Goal: Task Accomplishment & Management: Manage account settings

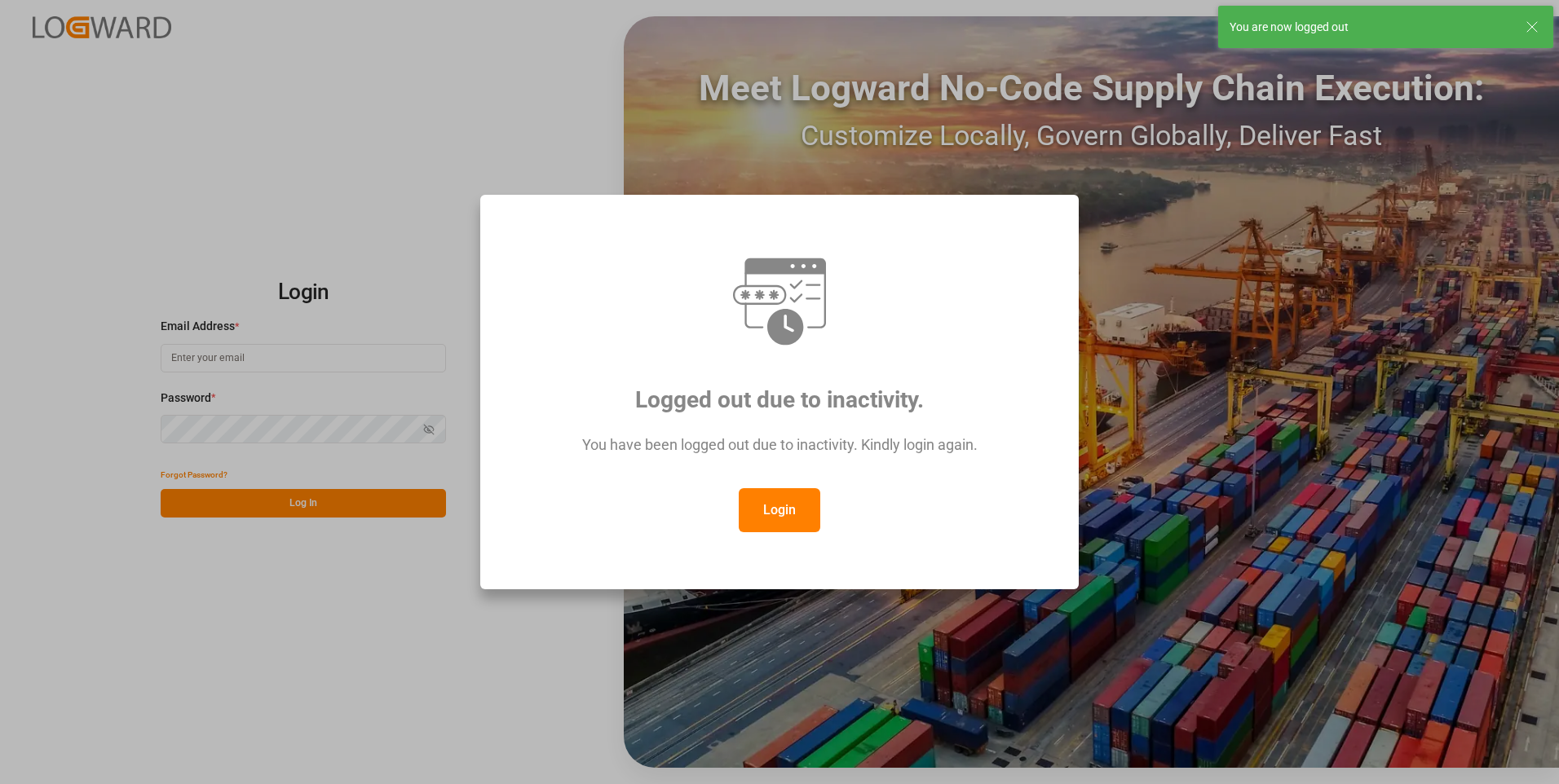
type input "[PERSON_NAME][EMAIL_ADDRESS][PERSON_NAME][DOMAIN_NAME]"
click at [780, 517] on button "Login" at bounding box center [780, 509] width 81 height 44
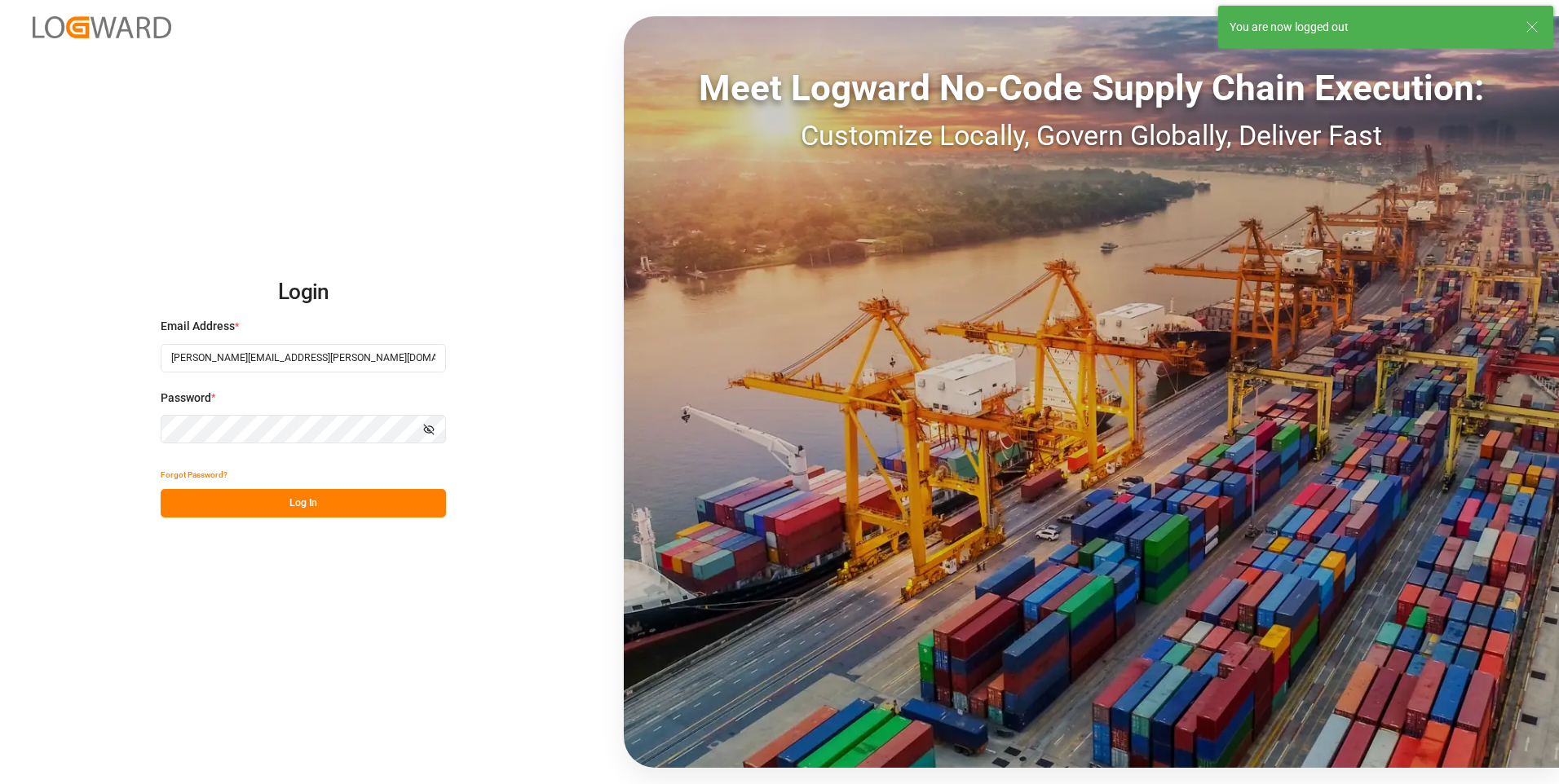
click at [414, 497] on button "Log In" at bounding box center [303, 502] width 286 height 28
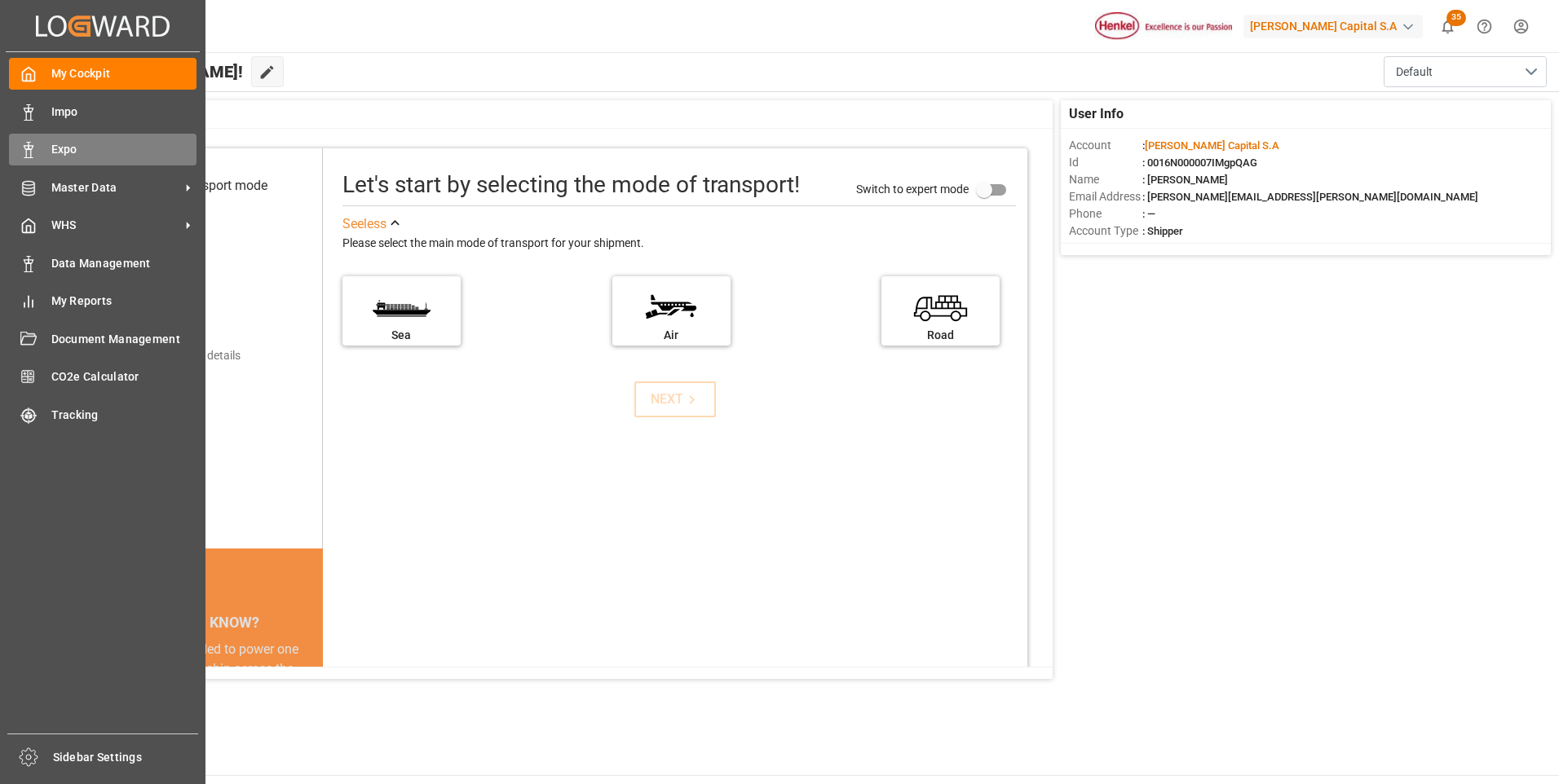
click at [28, 147] on polygon at bounding box center [30, 147] width 5 height 3
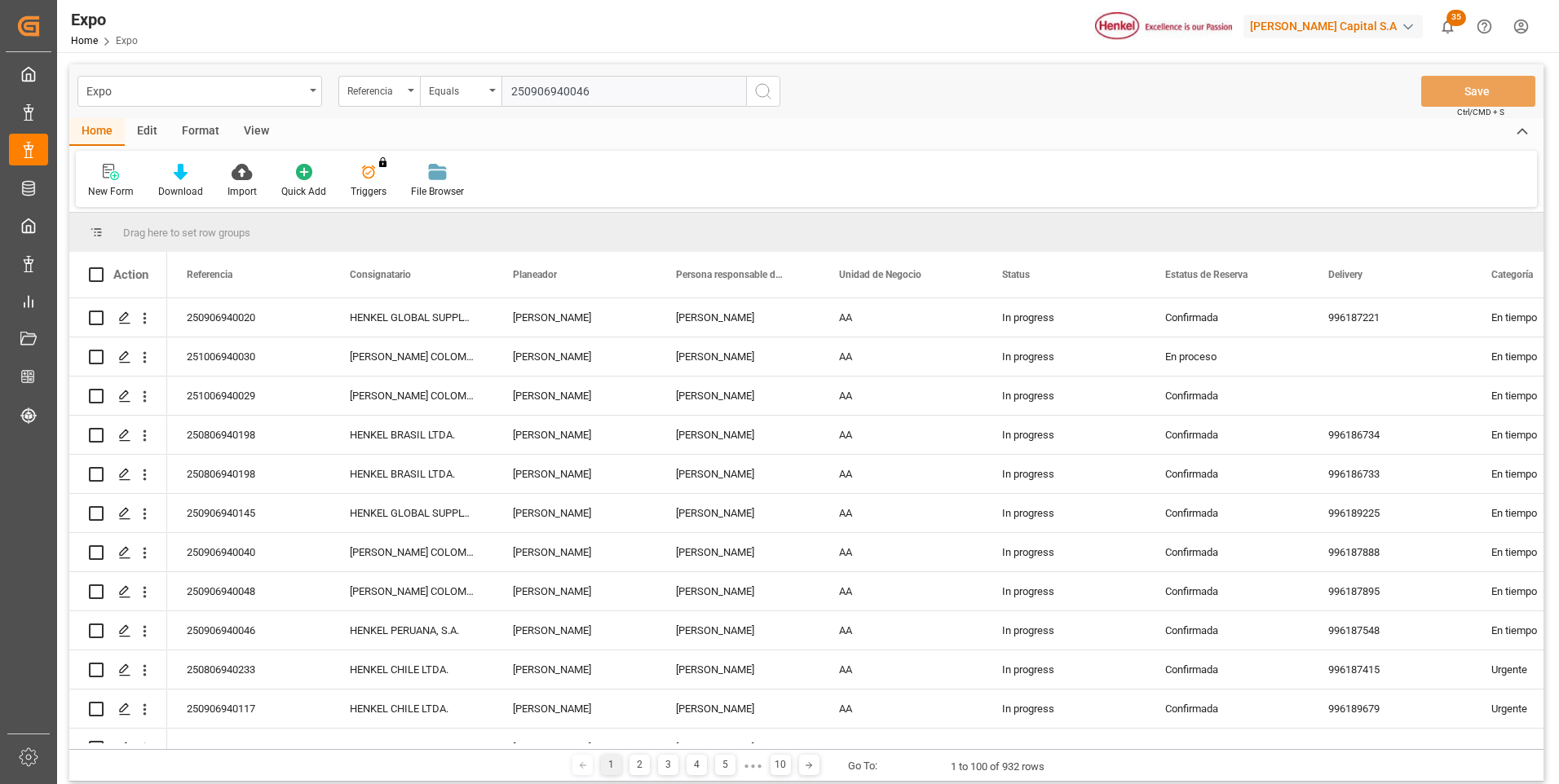
type input "250906940046"
click at [760, 89] on icon "search button" at bounding box center [763, 91] width 19 height 19
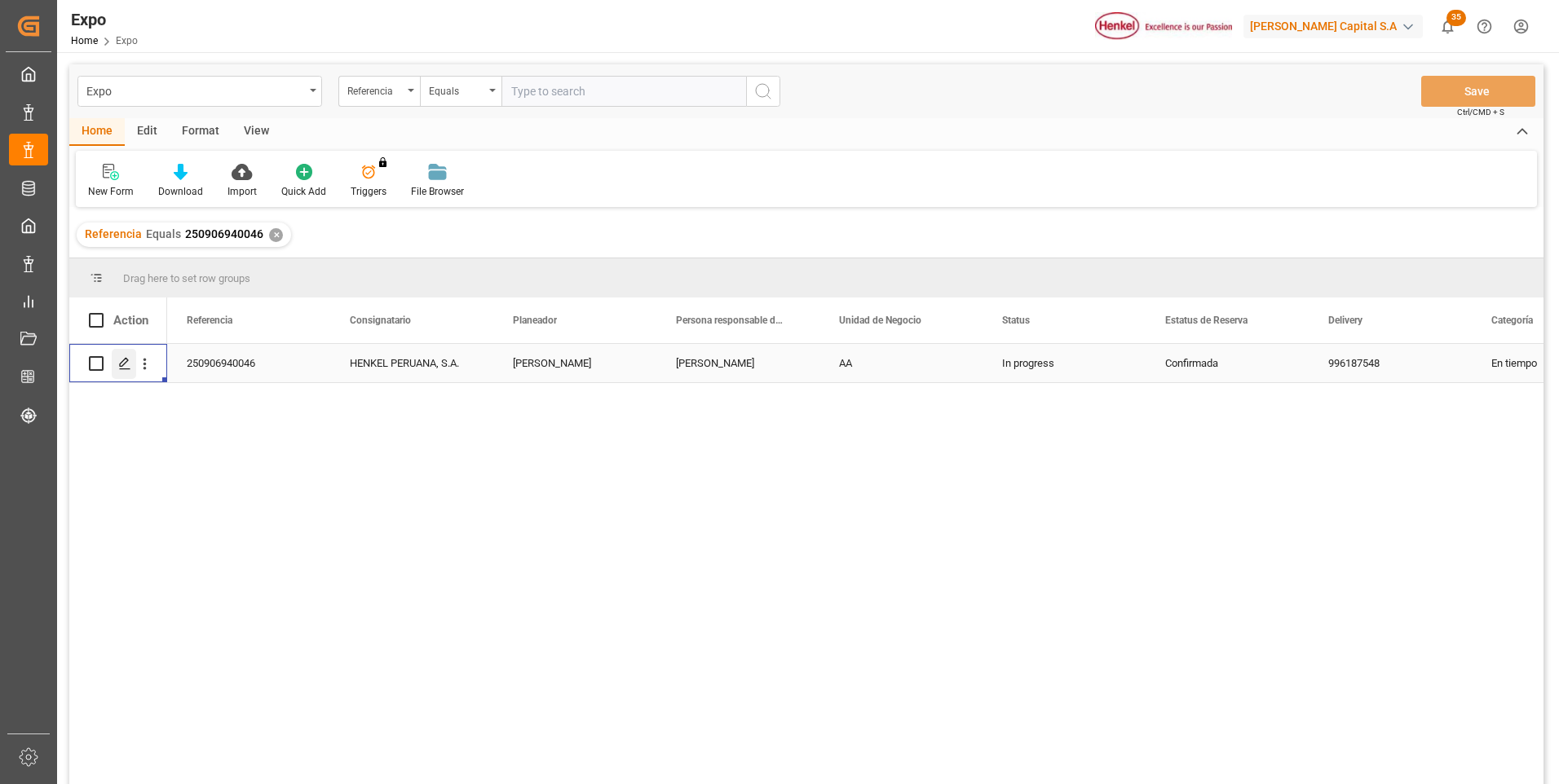
click at [122, 364] on icon "Press SPACE to select this row." at bounding box center [124, 363] width 13 height 13
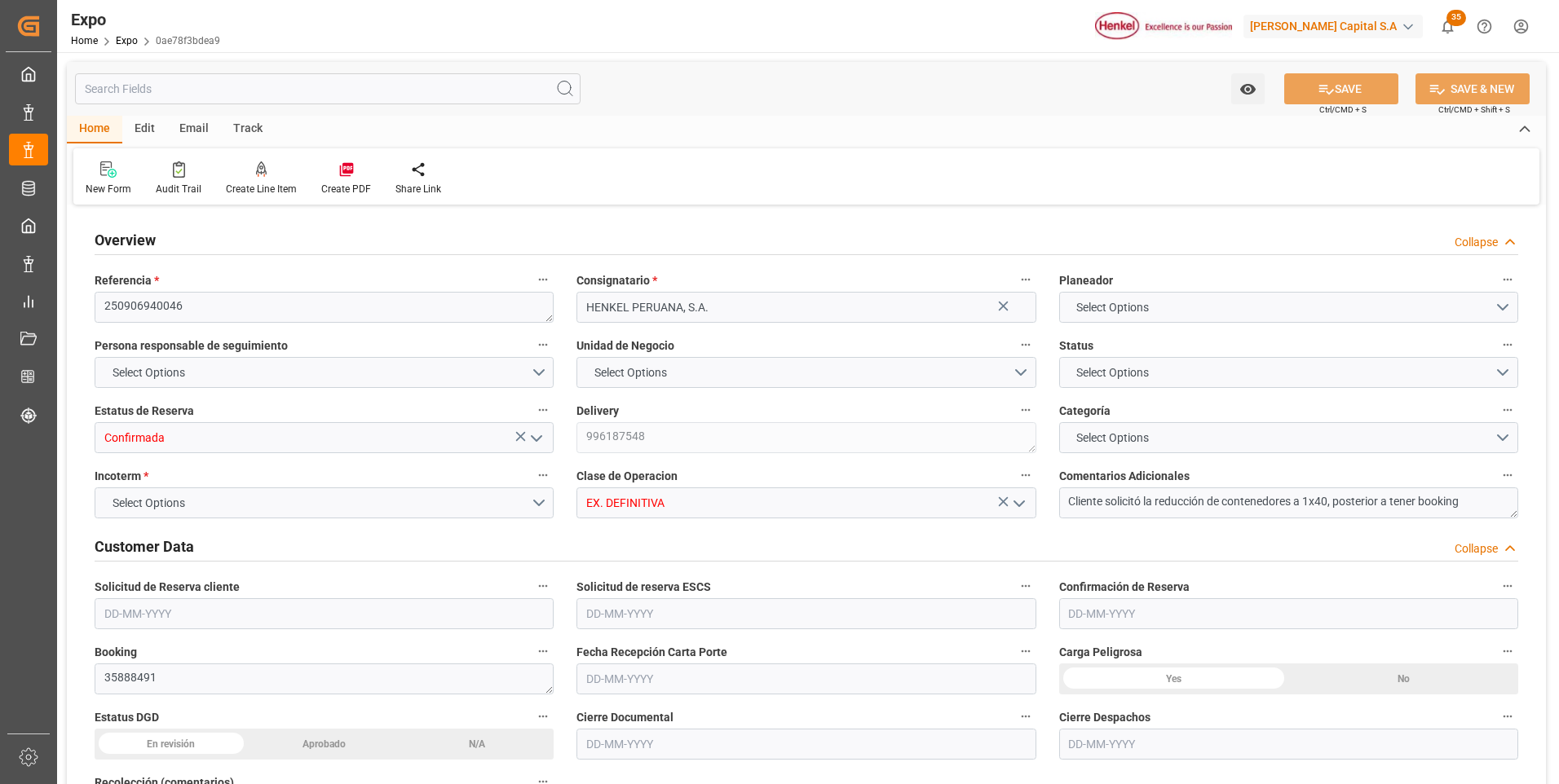
type input "20520"
type input "21530.88"
type input "36"
type input "9938420"
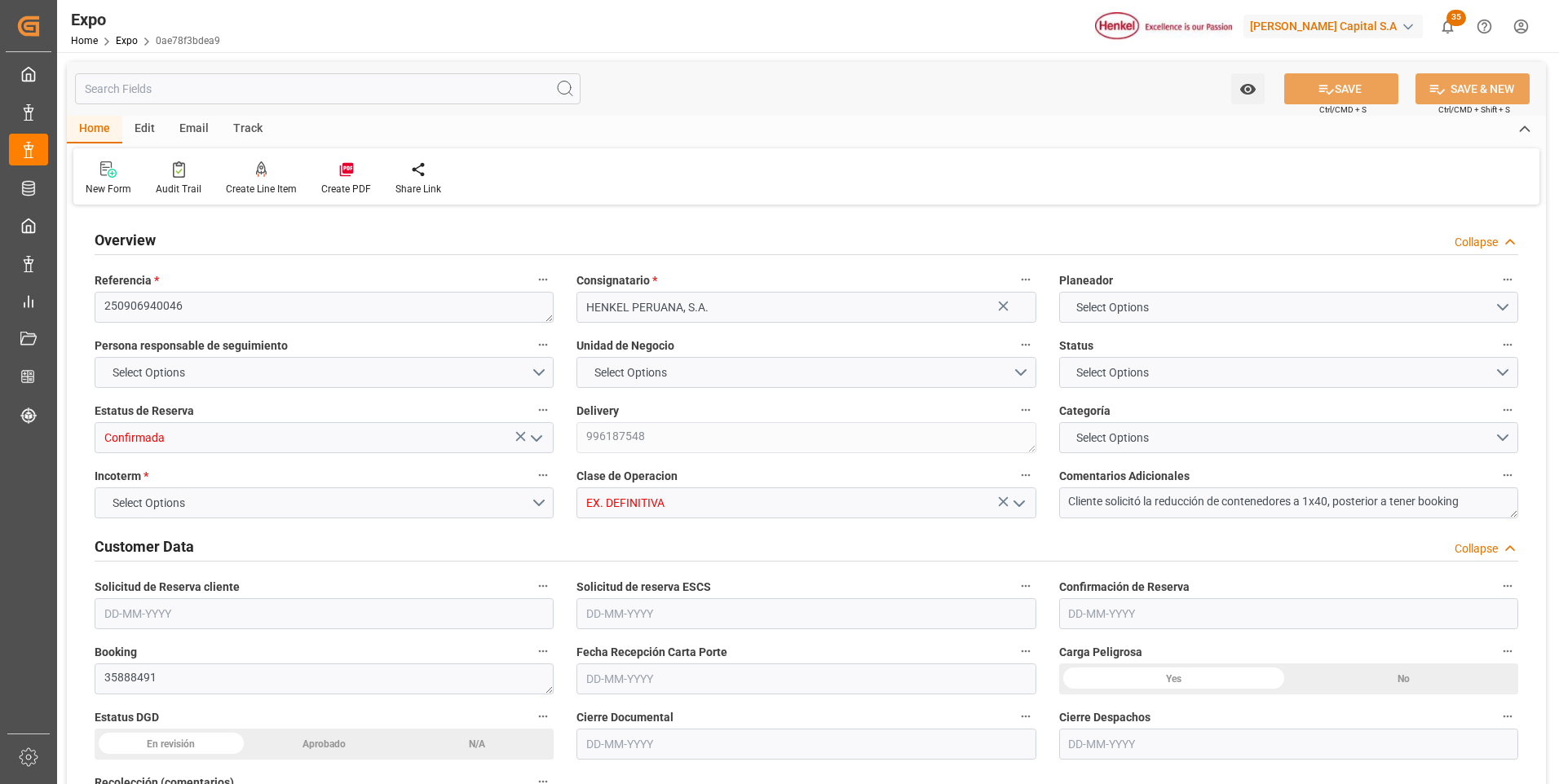
type input "MXZLO"
type input "PECLL"
type input "9938420"
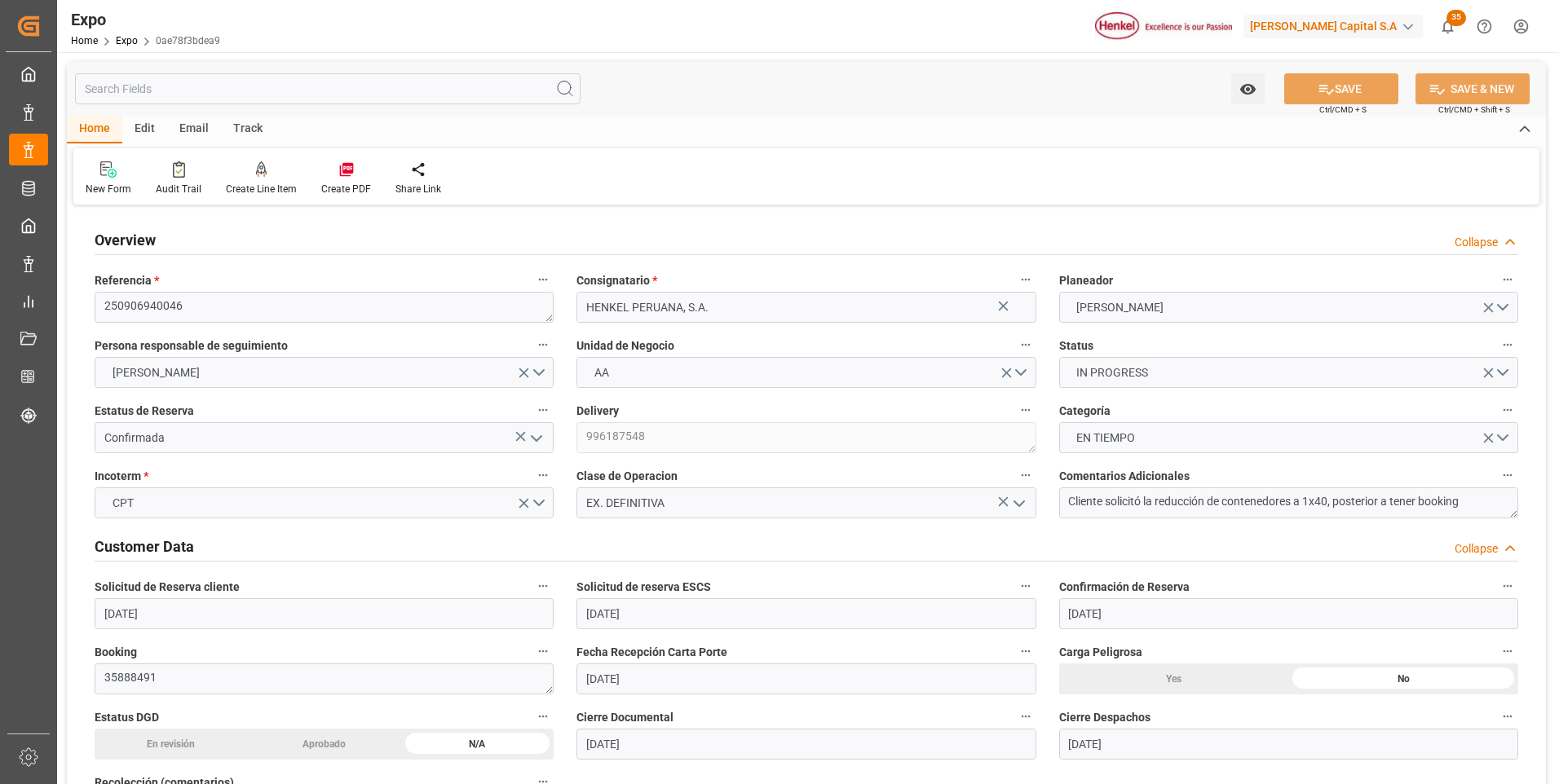
type input "[DATE]"
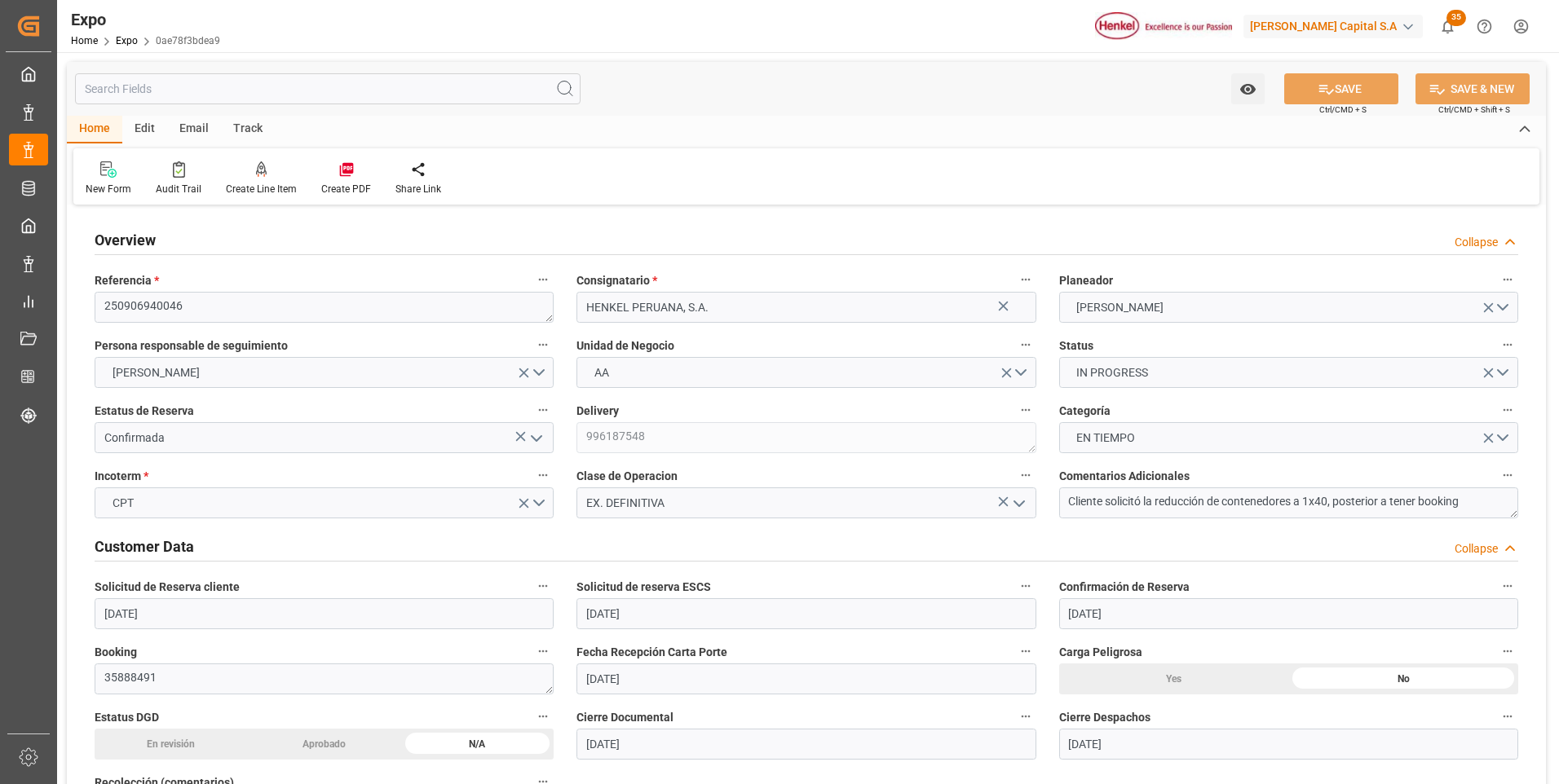
type input "[DATE]"
type input "[DATE] 00:00"
type input "[DATE]"
type input "[DATE] 22:41"
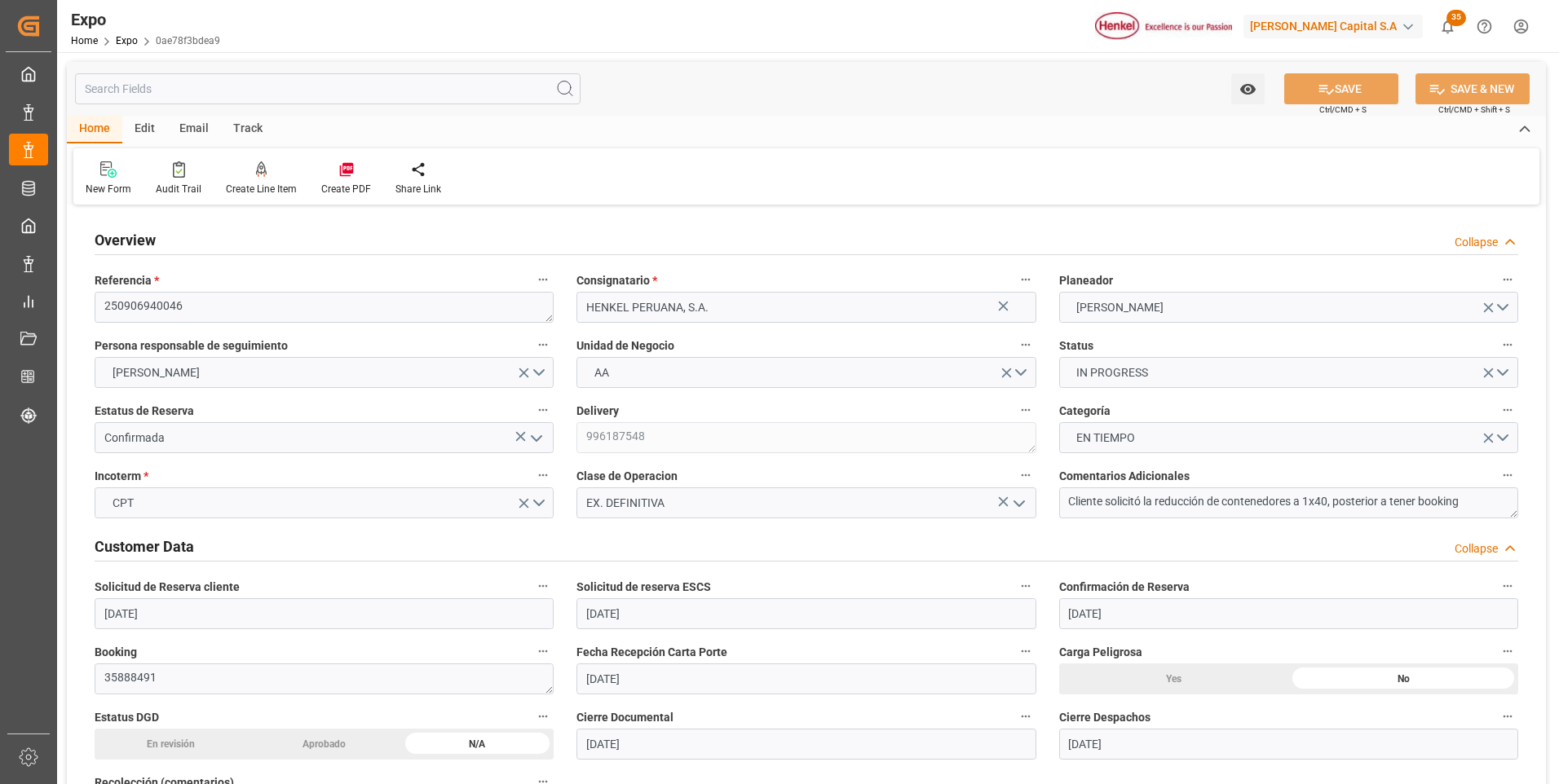
type input "[DATE]"
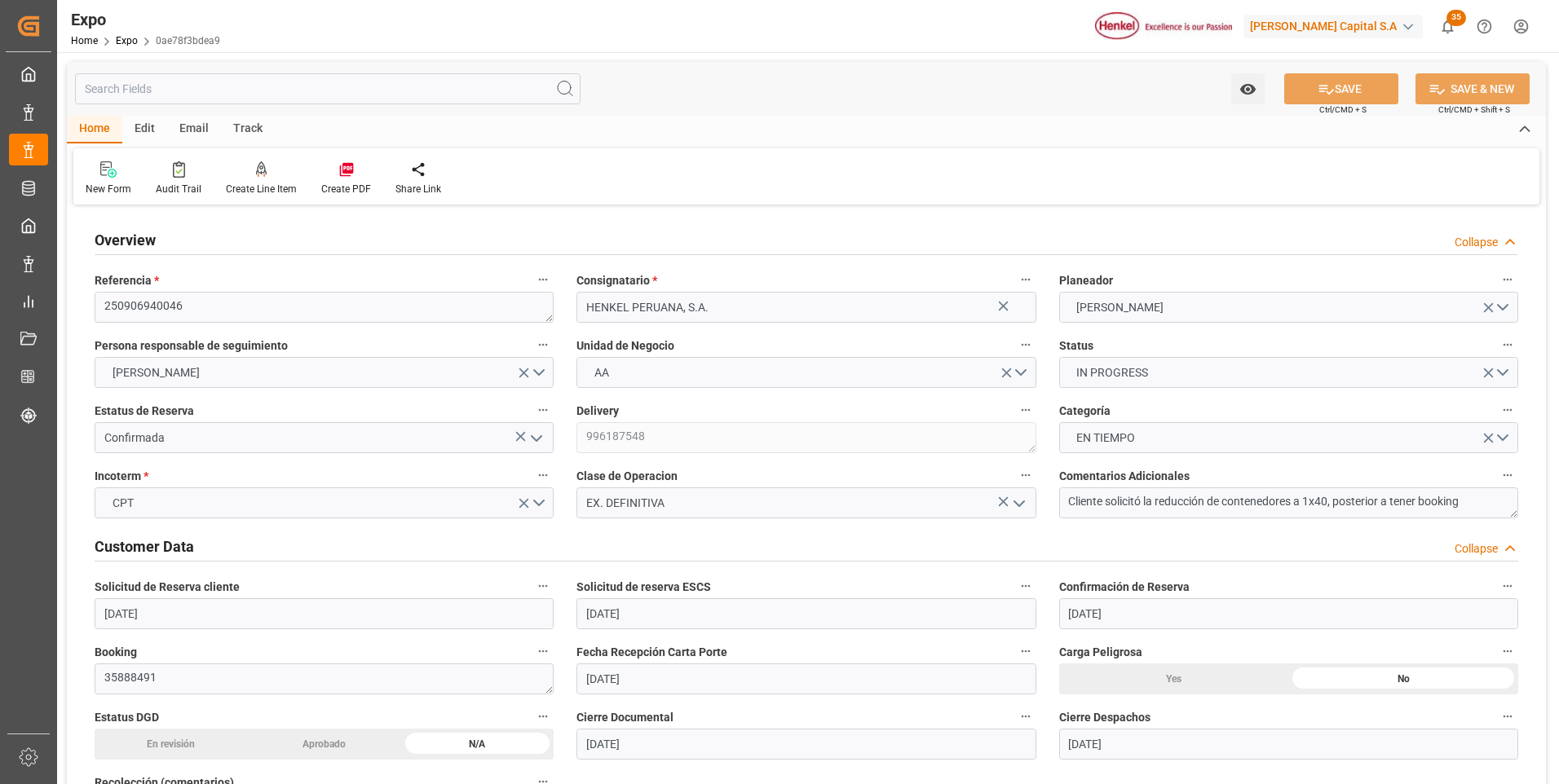
type input "[DATE] 18:00"
type input "[DATE] 00:00"
type input "[DATE] 01:06"
type input "[DATE] 07:00"
type input "[DATE] 00:00"
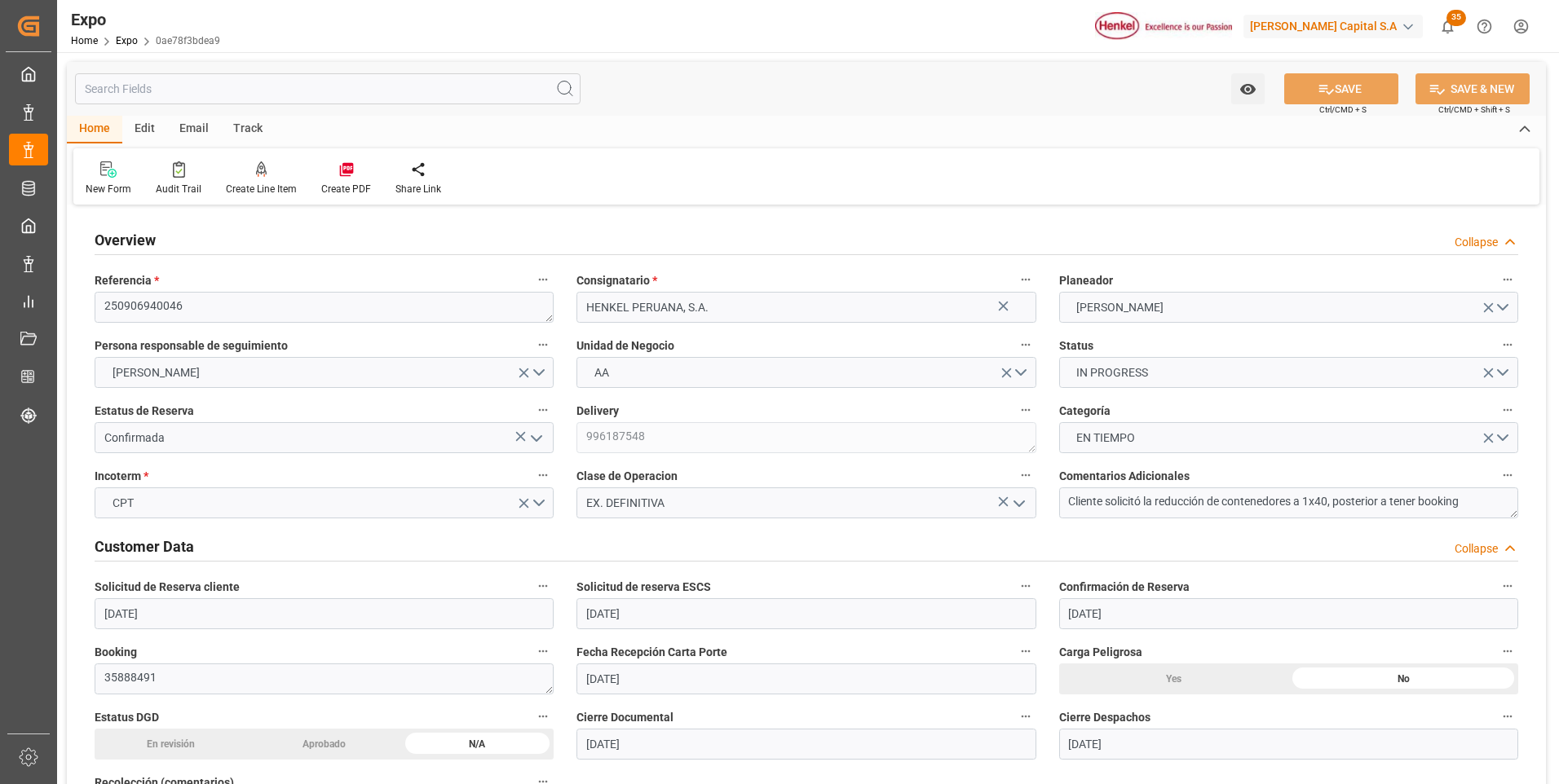
type input "[DATE] 19:08"
type input "[DATE] 11:40"
type input "[DATE] 20:41"
type input "[DATE] 19:00"
type input "[DATE] 01:22"
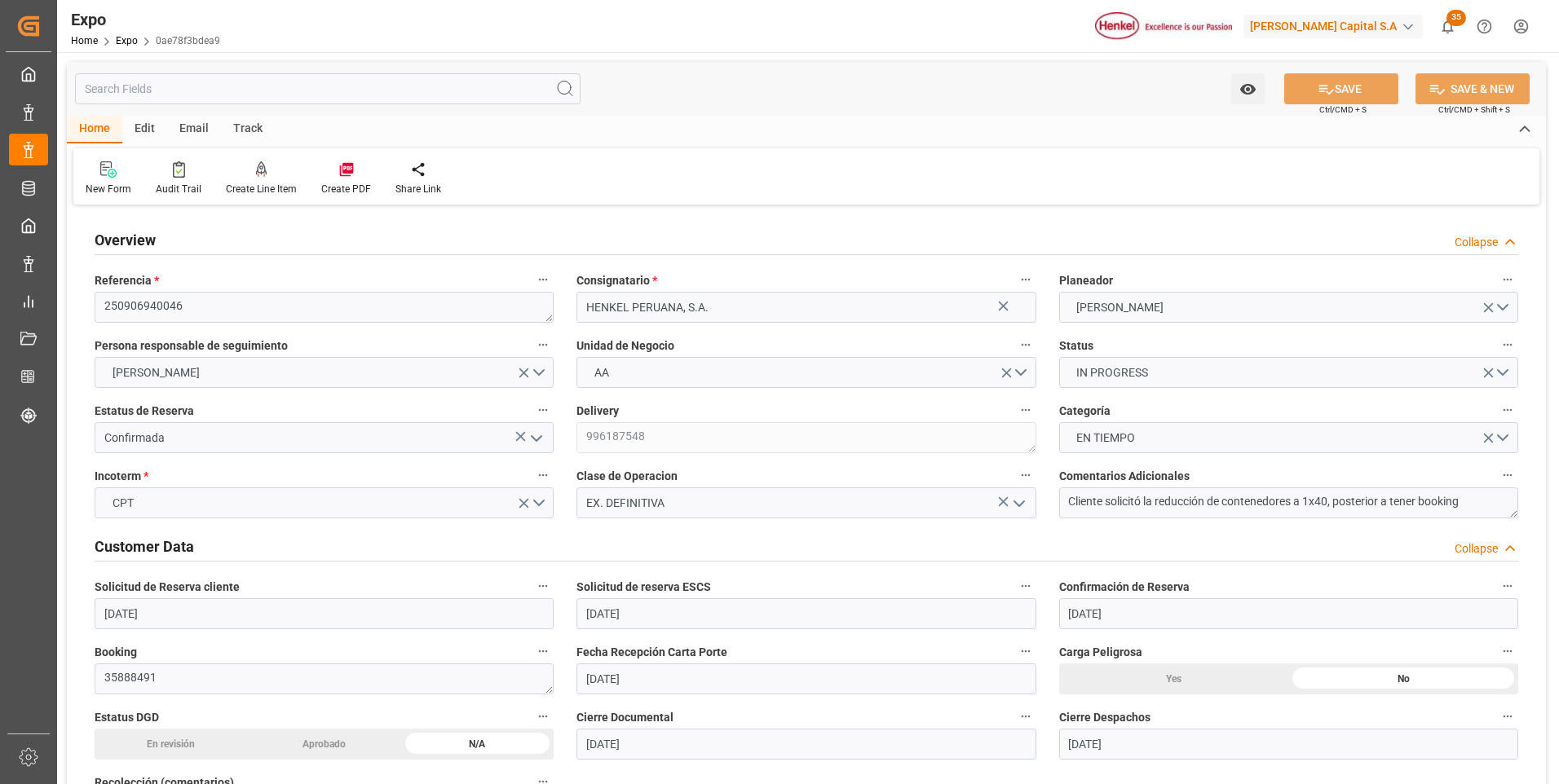
type input "[DATE] 07:00"
type input "[DATE] 19:12"
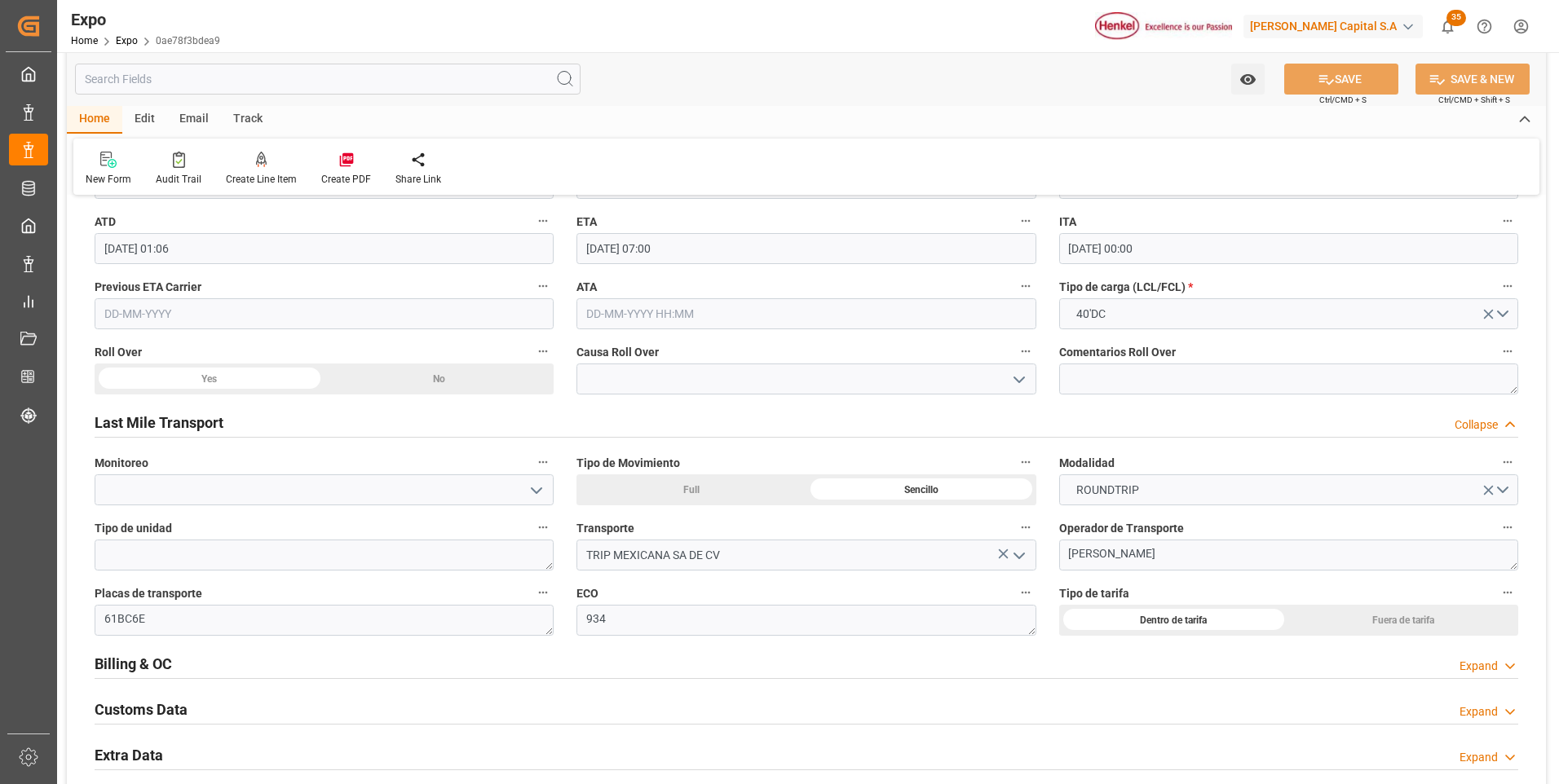
scroll to position [2608, 0]
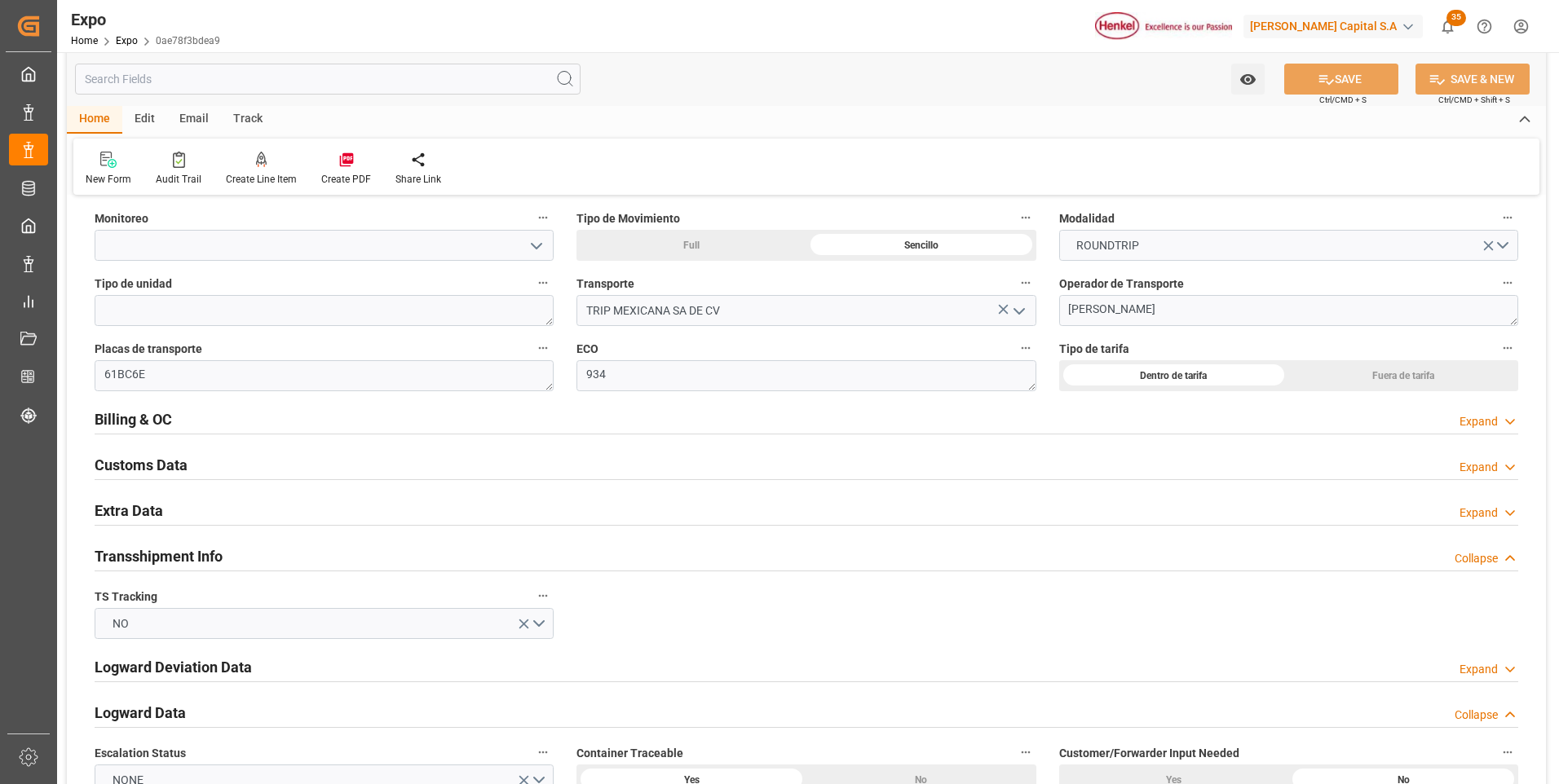
click at [1472, 419] on div "Expand" at bounding box center [1479, 422] width 39 height 17
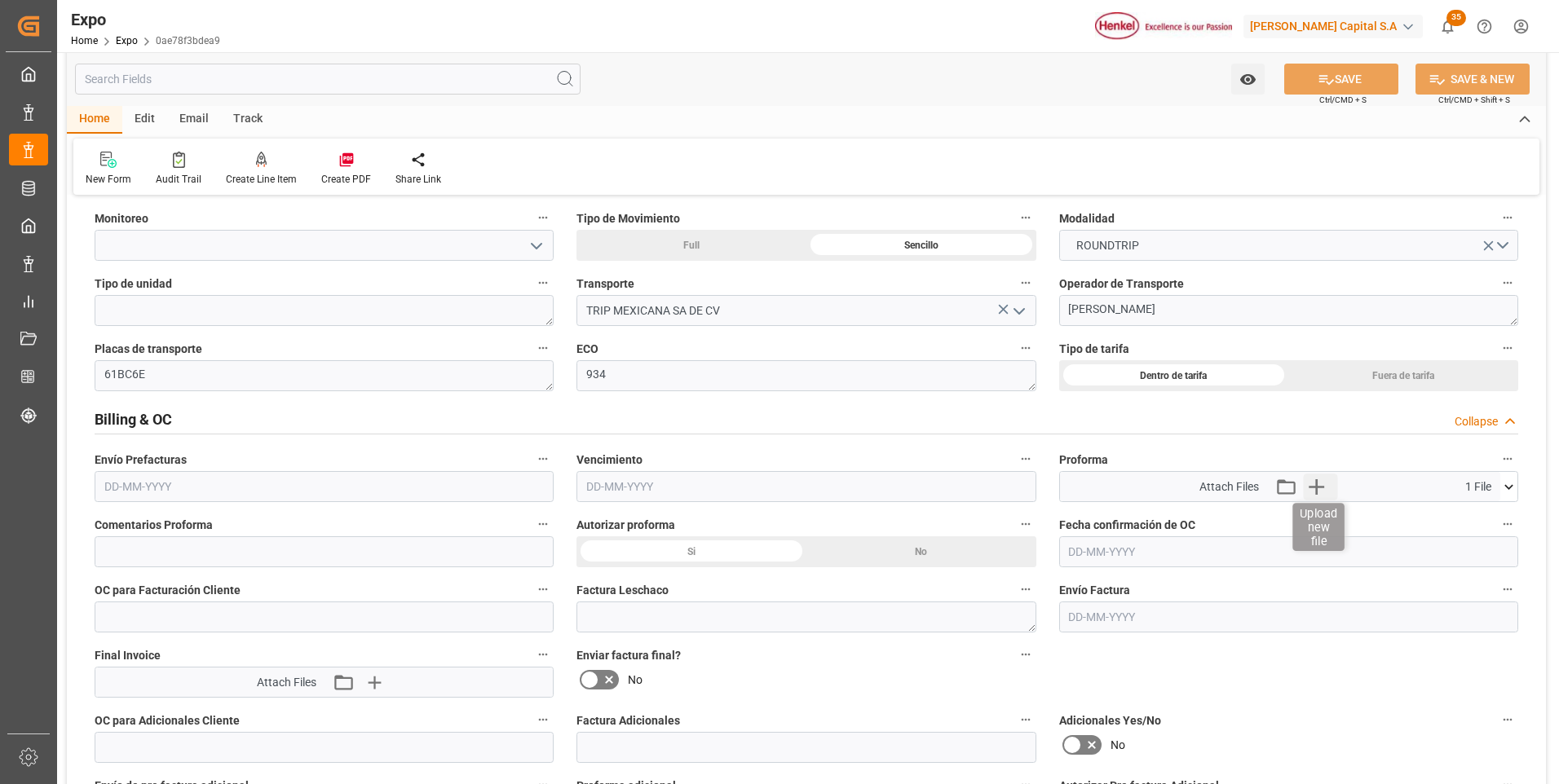
click at [1315, 488] on icon "button" at bounding box center [1316, 487] width 15 height 15
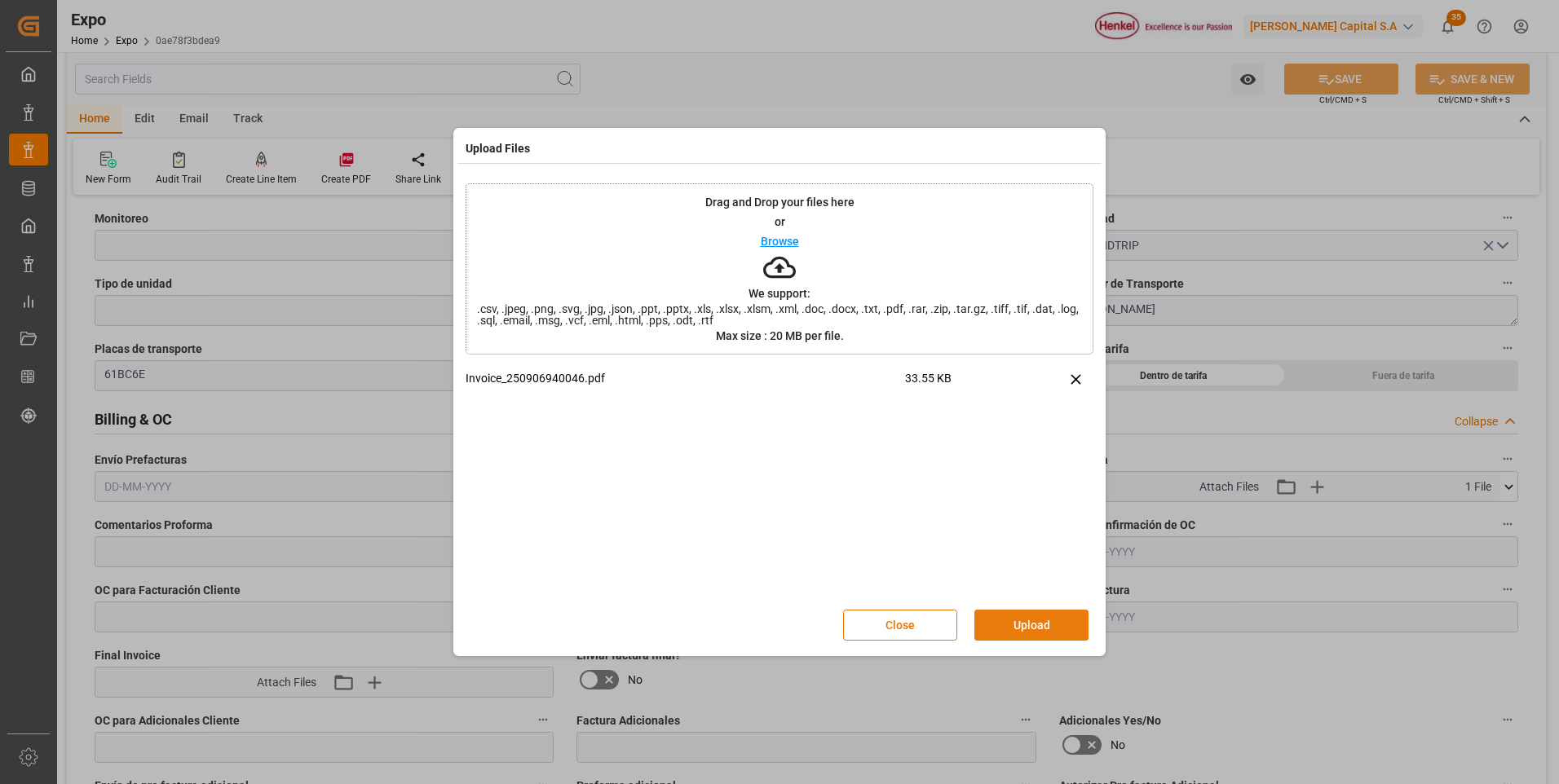
click at [1050, 625] on button "Upload" at bounding box center [1031, 625] width 114 height 31
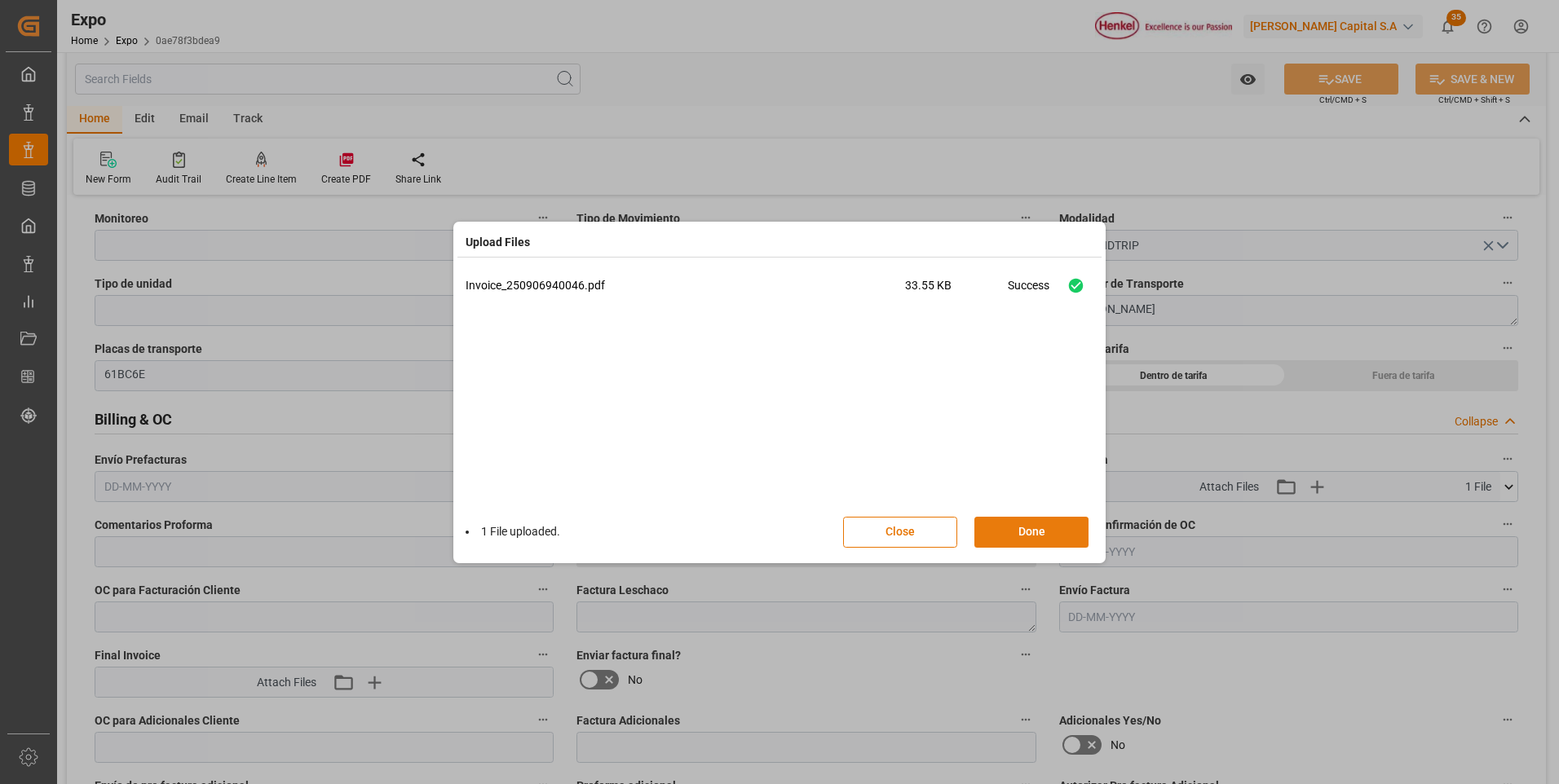
click at [1083, 524] on button "Done" at bounding box center [1031, 532] width 114 height 31
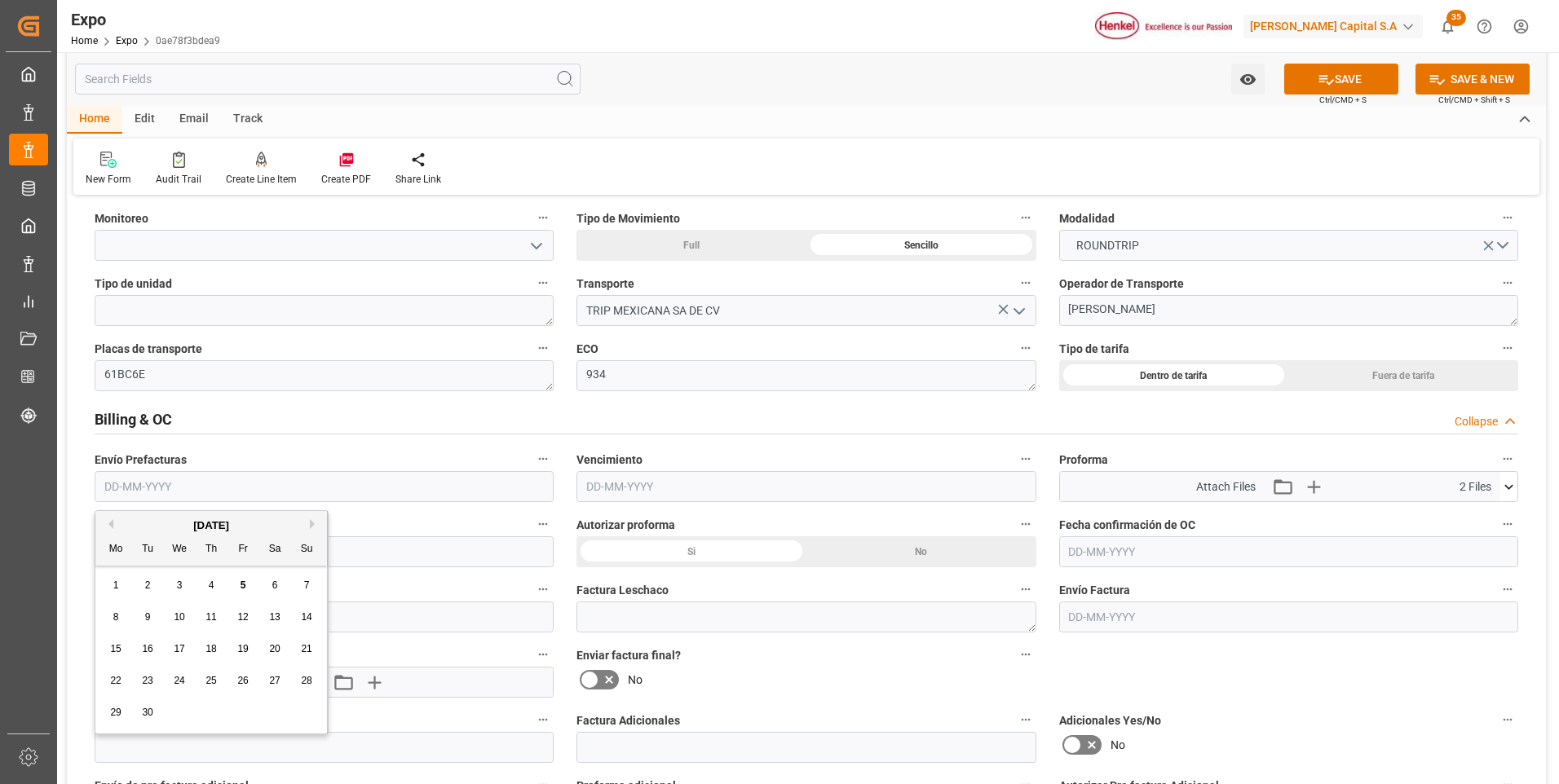
click at [157, 481] on input "text" at bounding box center [324, 487] width 459 height 31
click at [248, 584] on div "5" at bounding box center [243, 586] width 20 height 19
type input "[DATE]"
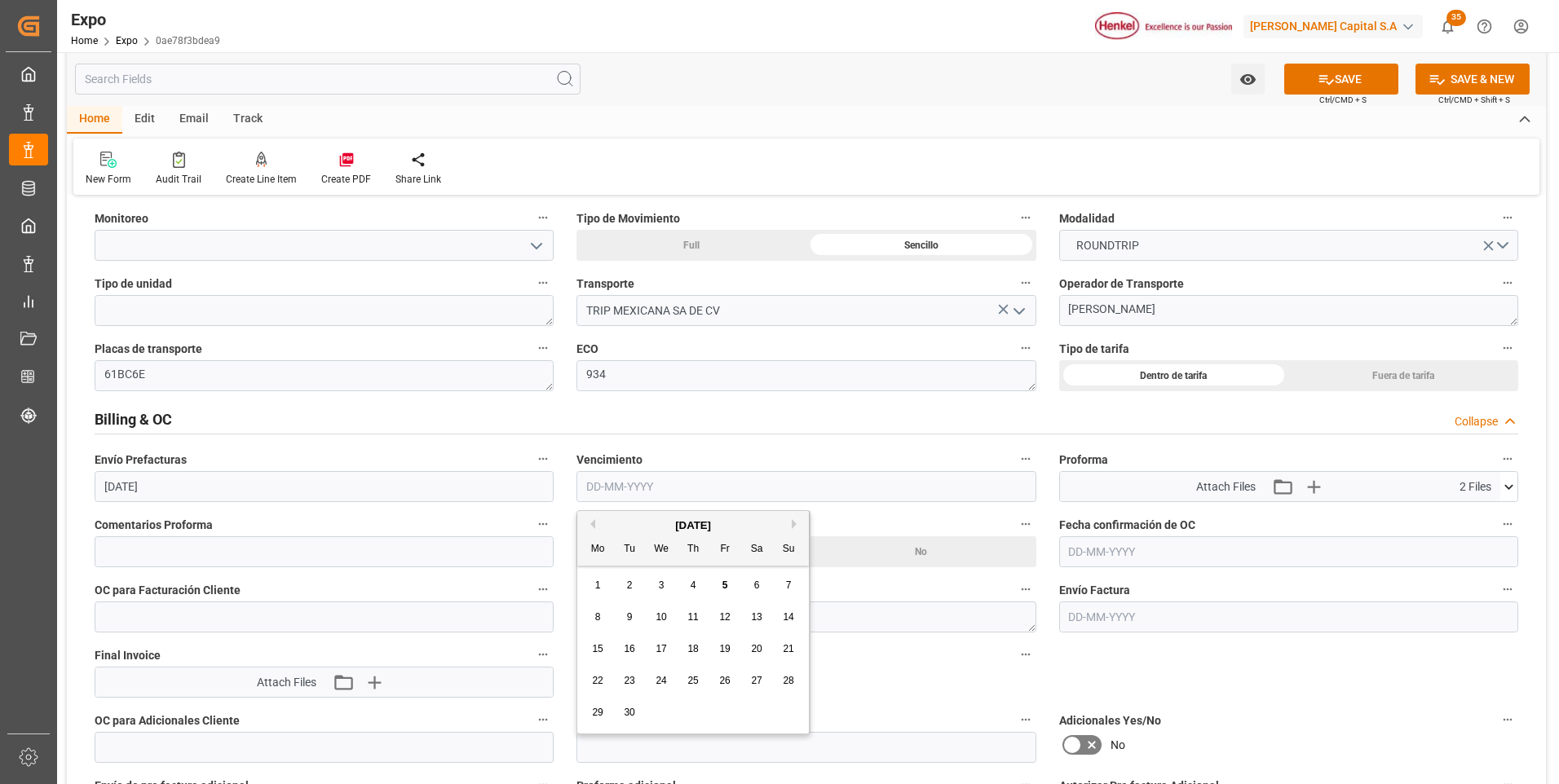
click at [627, 485] on input "text" at bounding box center [806, 487] width 459 height 31
click at [659, 618] on span "10" at bounding box center [660, 617] width 11 height 12
type input "[DATE]"
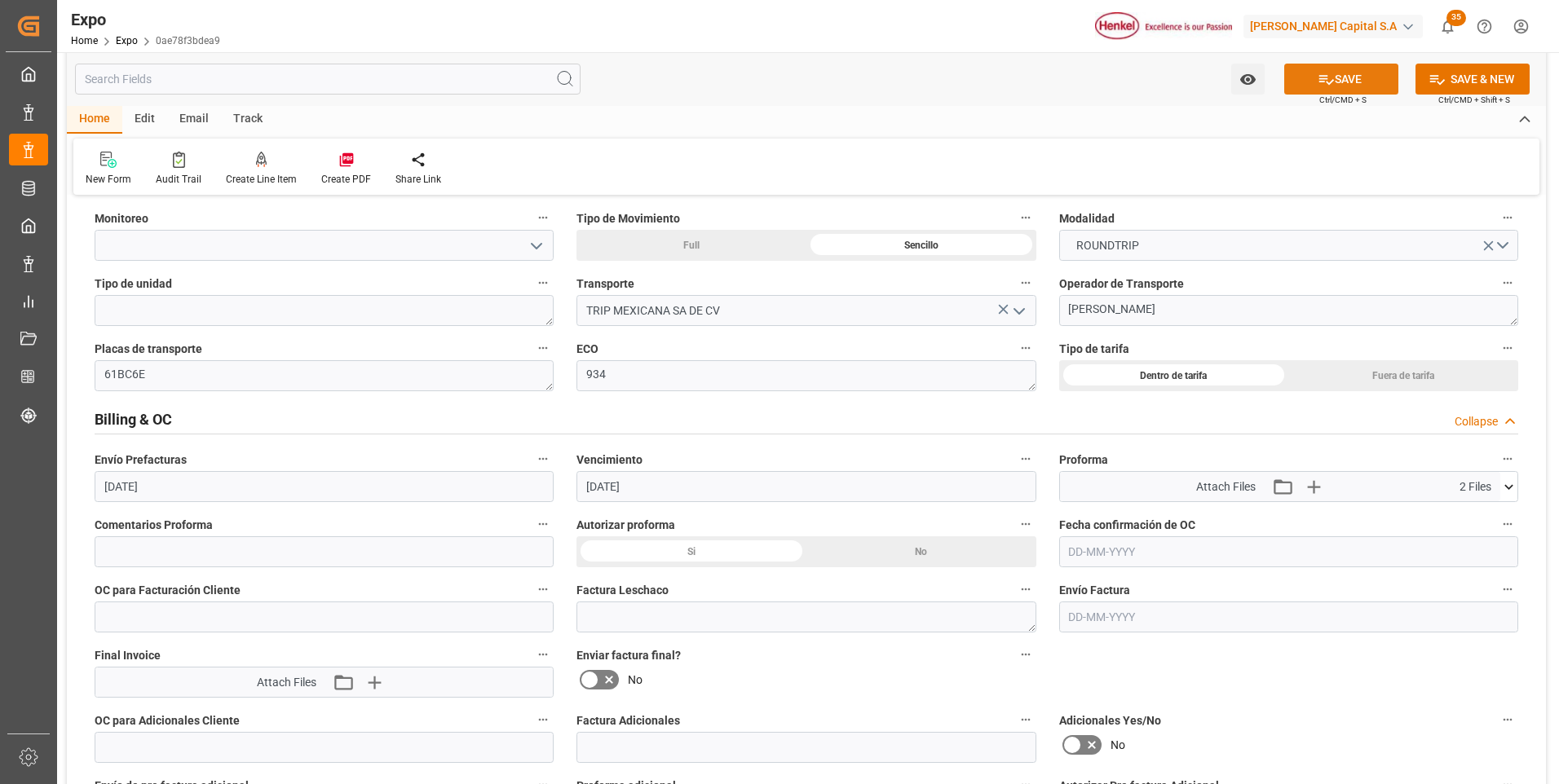
click at [1360, 85] on button "SAVE" at bounding box center [1341, 79] width 114 height 31
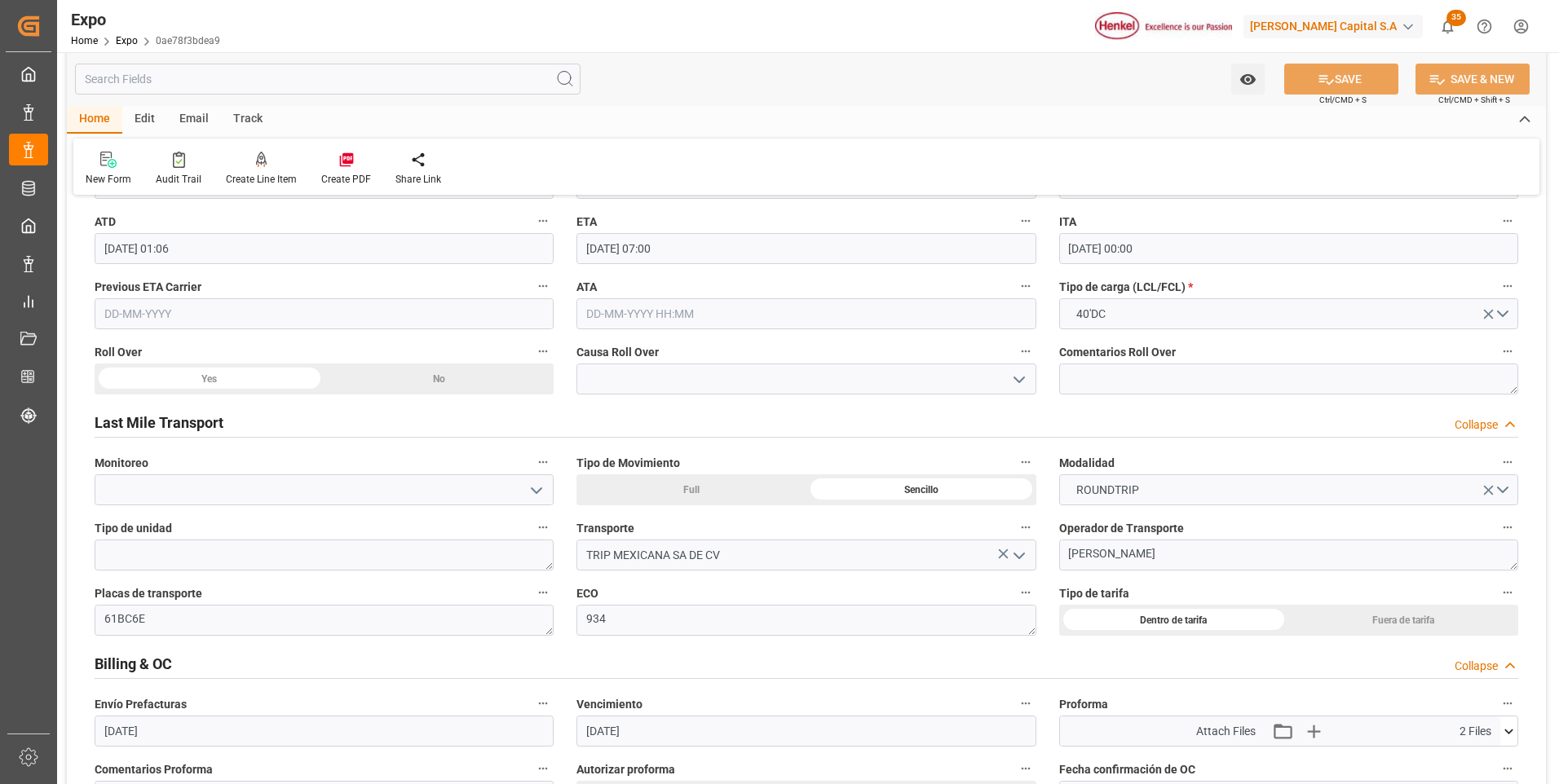
scroll to position [2037, 0]
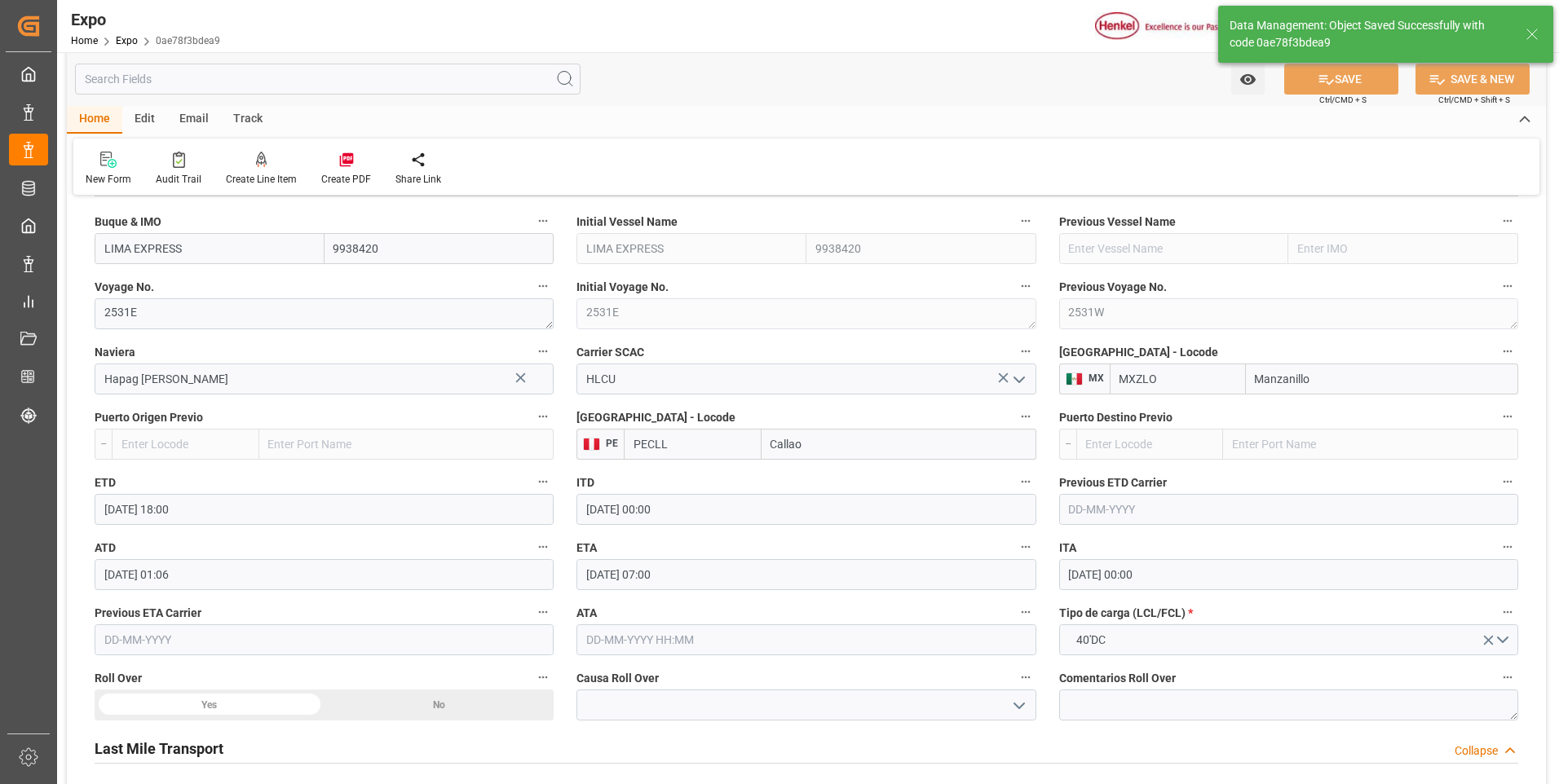
type textarea "[PERSON_NAME]"
type input "[DATE] 22:46"
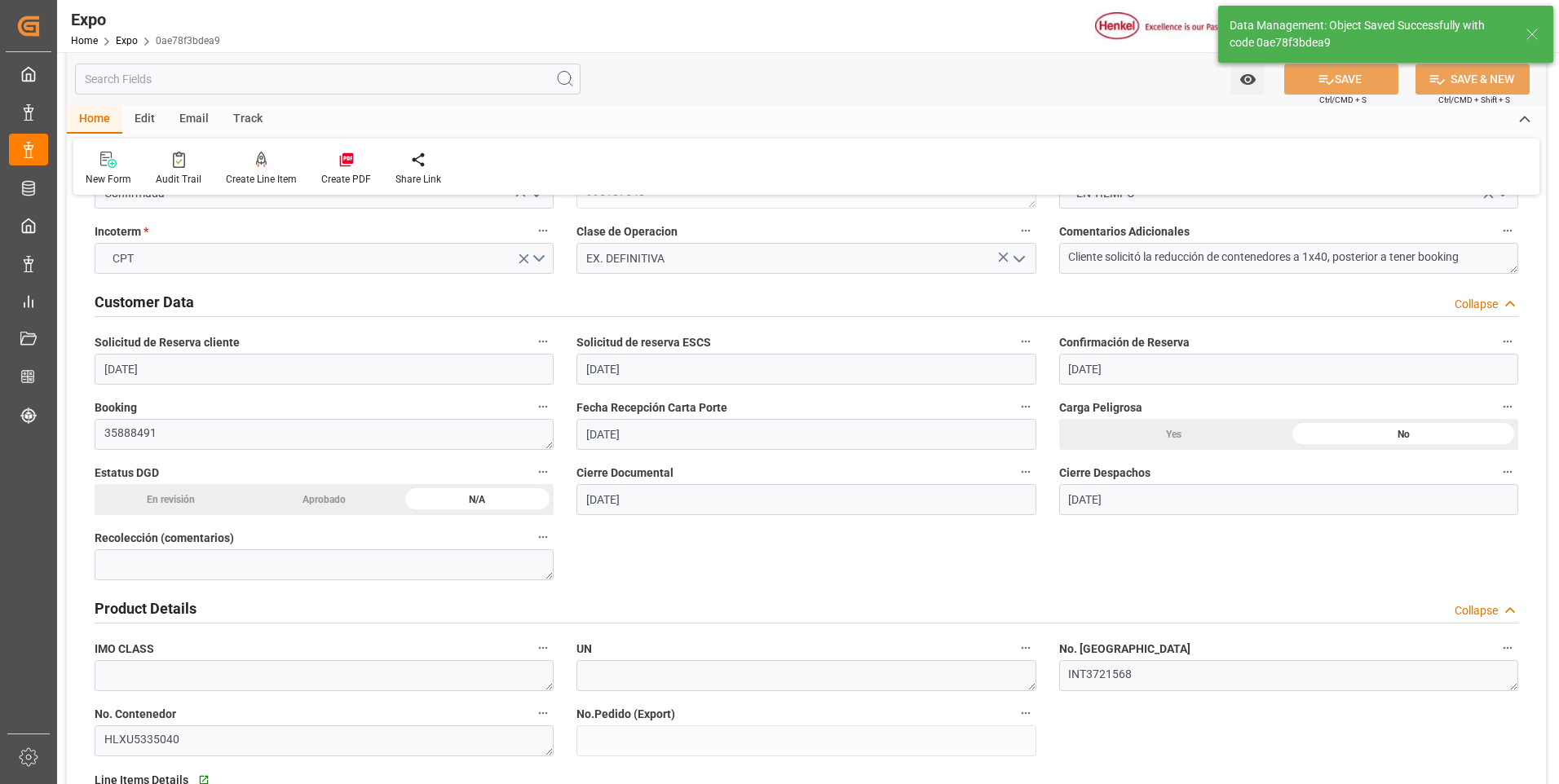
scroll to position [0, 0]
